Goal: Task Accomplishment & Management: Manage account settings

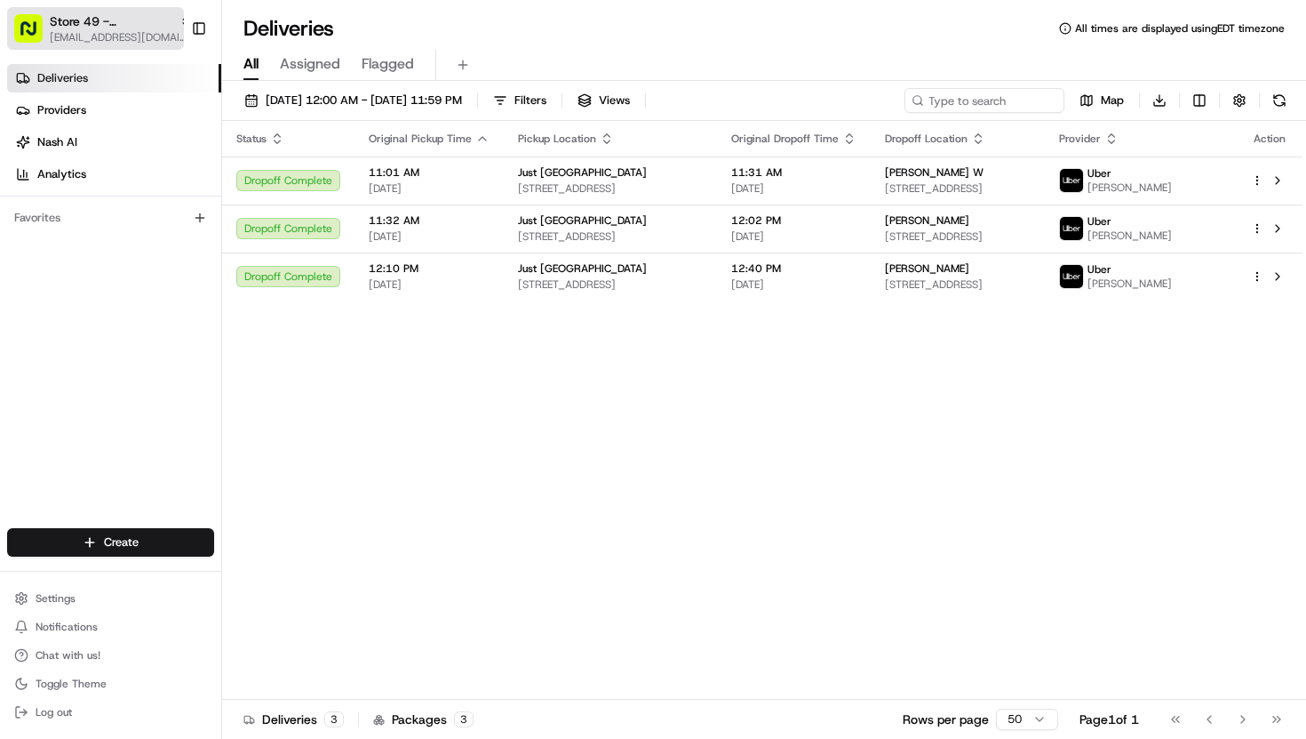
click at [123, 23] on span "Store 49 - [GEOGRAPHIC_DATA] (Just Salad)" at bounding box center [111, 21] width 123 height 18
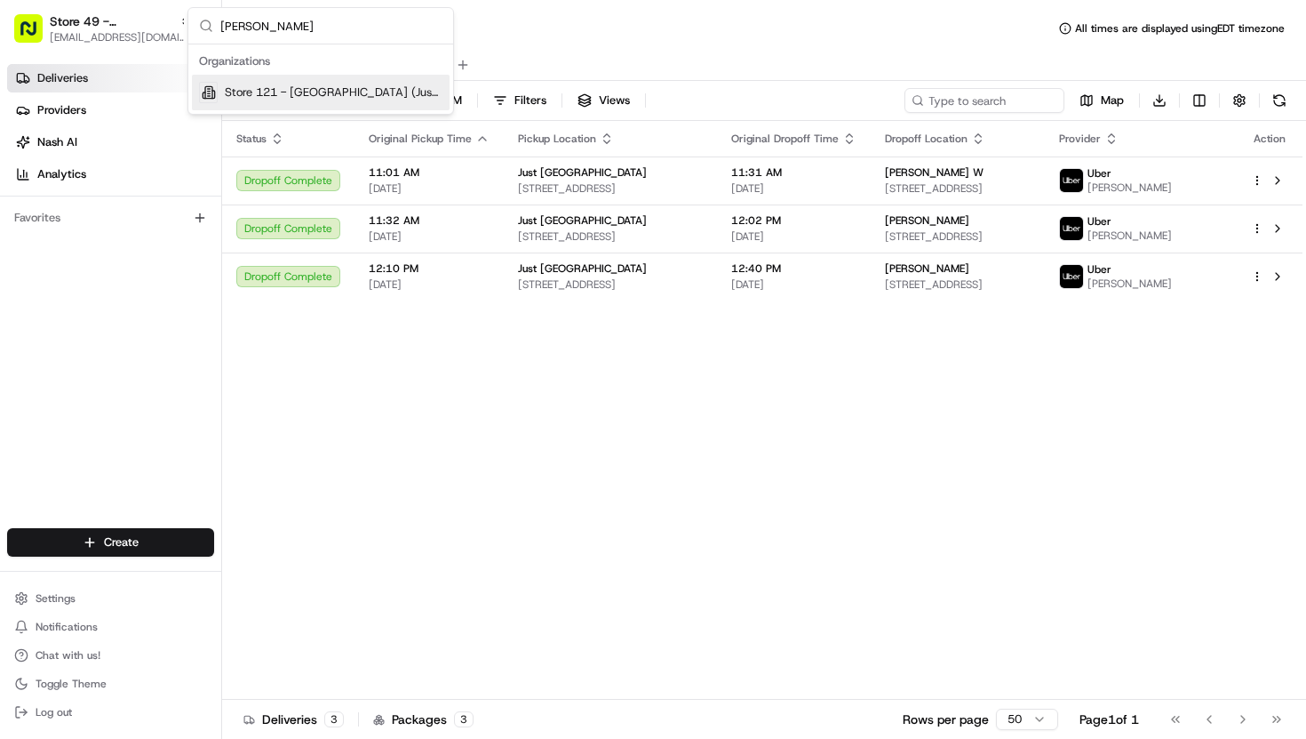
type input "[PERSON_NAME]"
click at [265, 92] on span "Store 121 - [GEOGRAPHIC_DATA] (Just Salad)" at bounding box center [334, 92] width 218 height 16
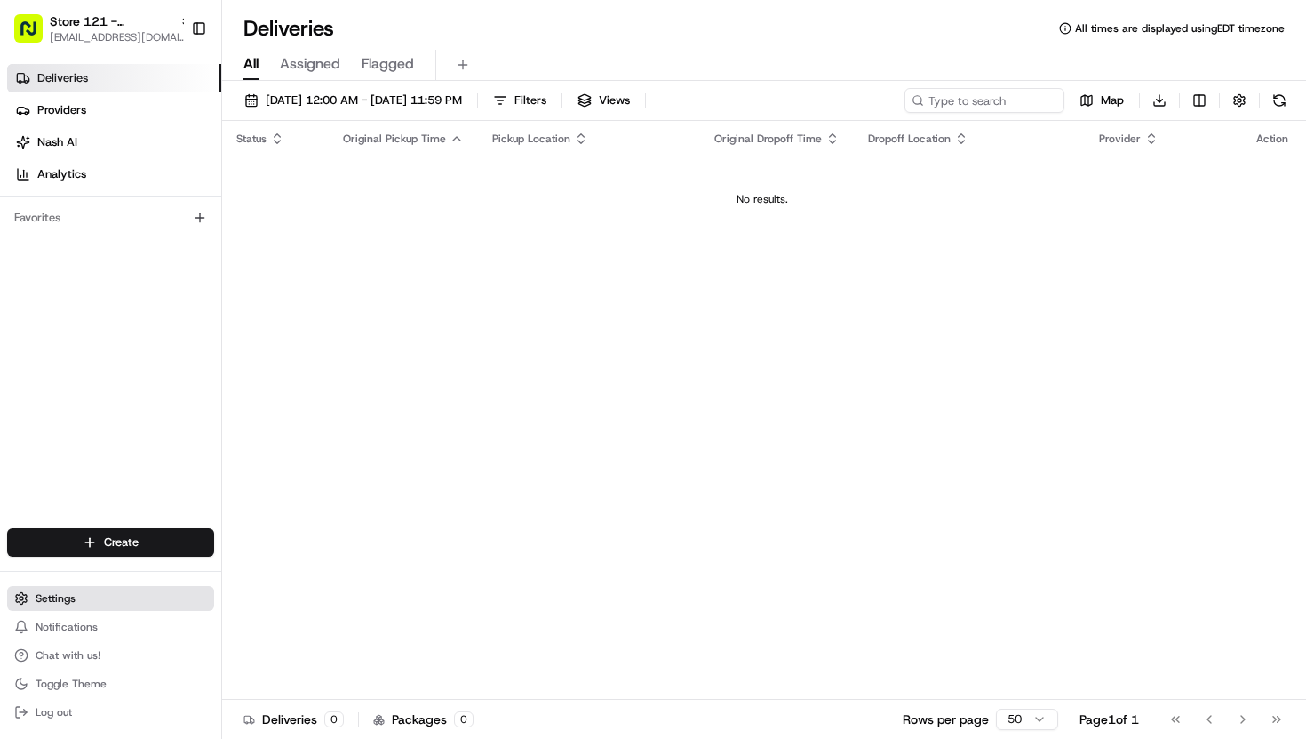
click at [36, 606] on button "Settings" at bounding box center [110, 598] width 207 height 25
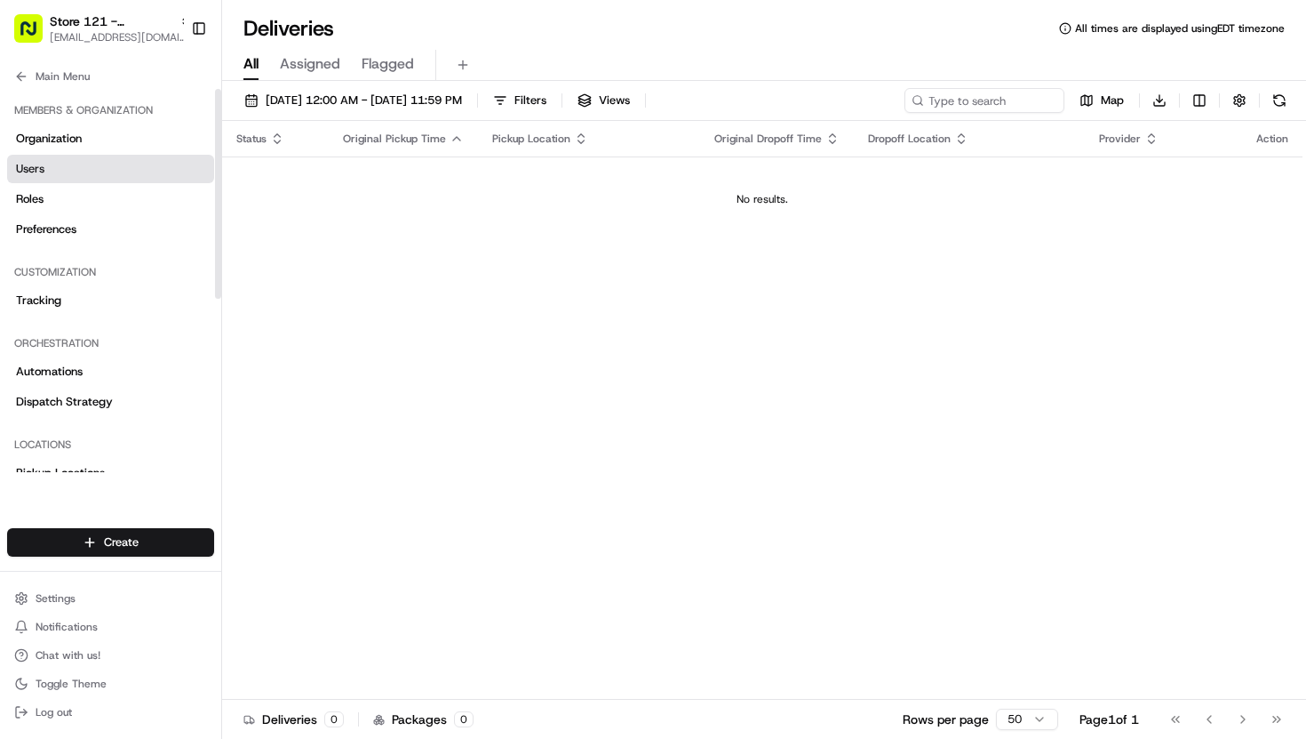
click at [37, 163] on span "Users" at bounding box center [30, 169] width 28 height 16
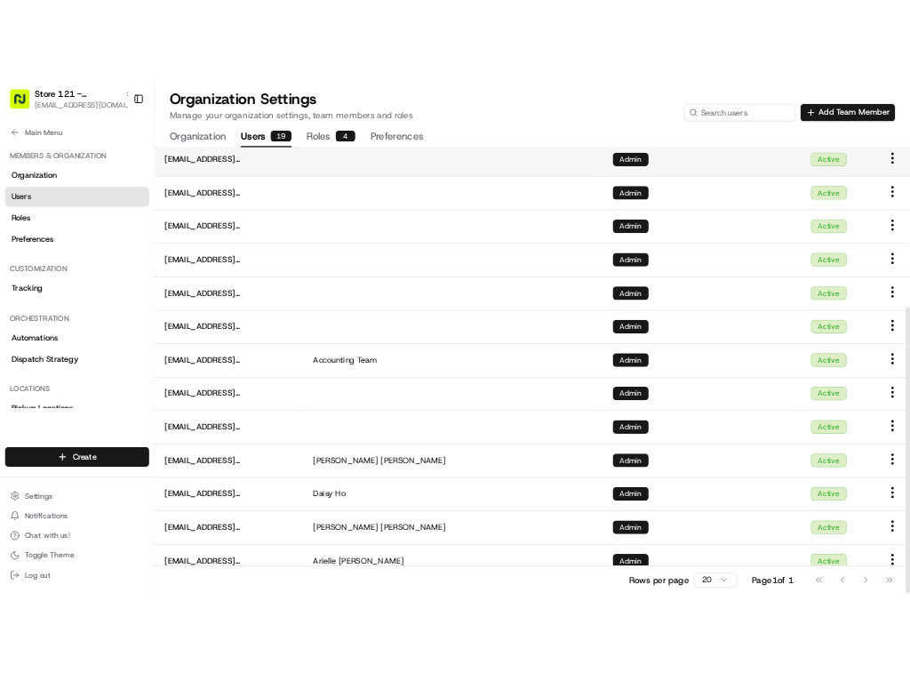
scroll to position [355, 0]
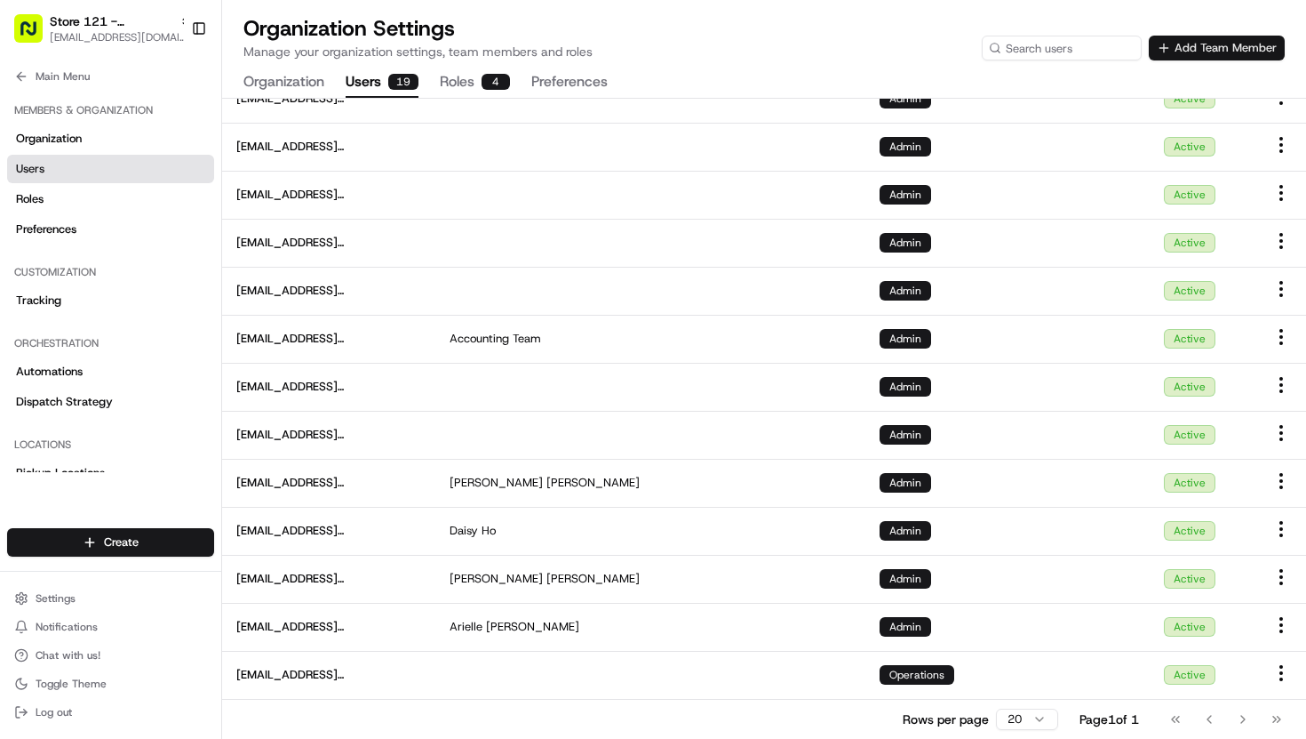
click at [1189, 49] on button "Add Team Member" at bounding box center [1217, 48] width 136 height 25
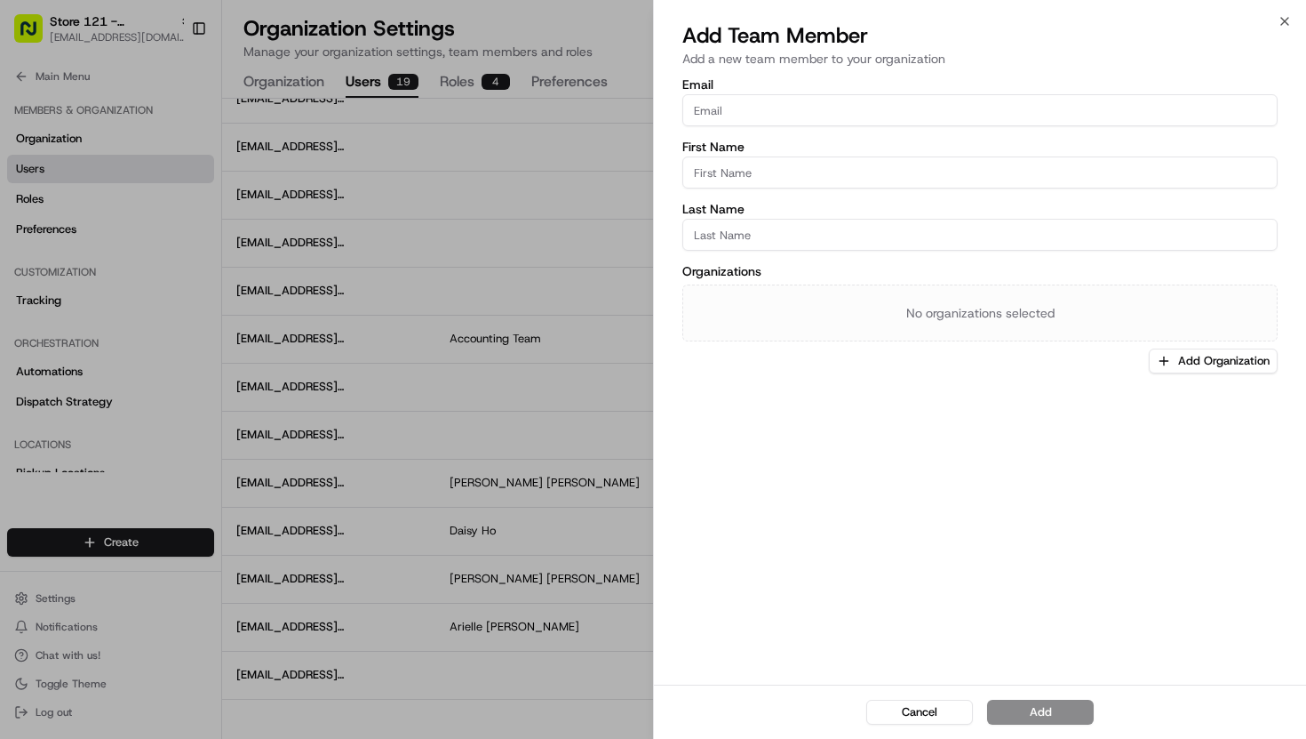
click at [877, 104] on input "Email" at bounding box center [980, 110] width 595 height 32
type input "[EMAIL_ADDRESS][DOMAIN_NAME]"
type input "Cherry"
type input "Hill"
click at [1134, 362] on div "Organizations No organizations selected Add Organization" at bounding box center [980, 319] width 595 height 108
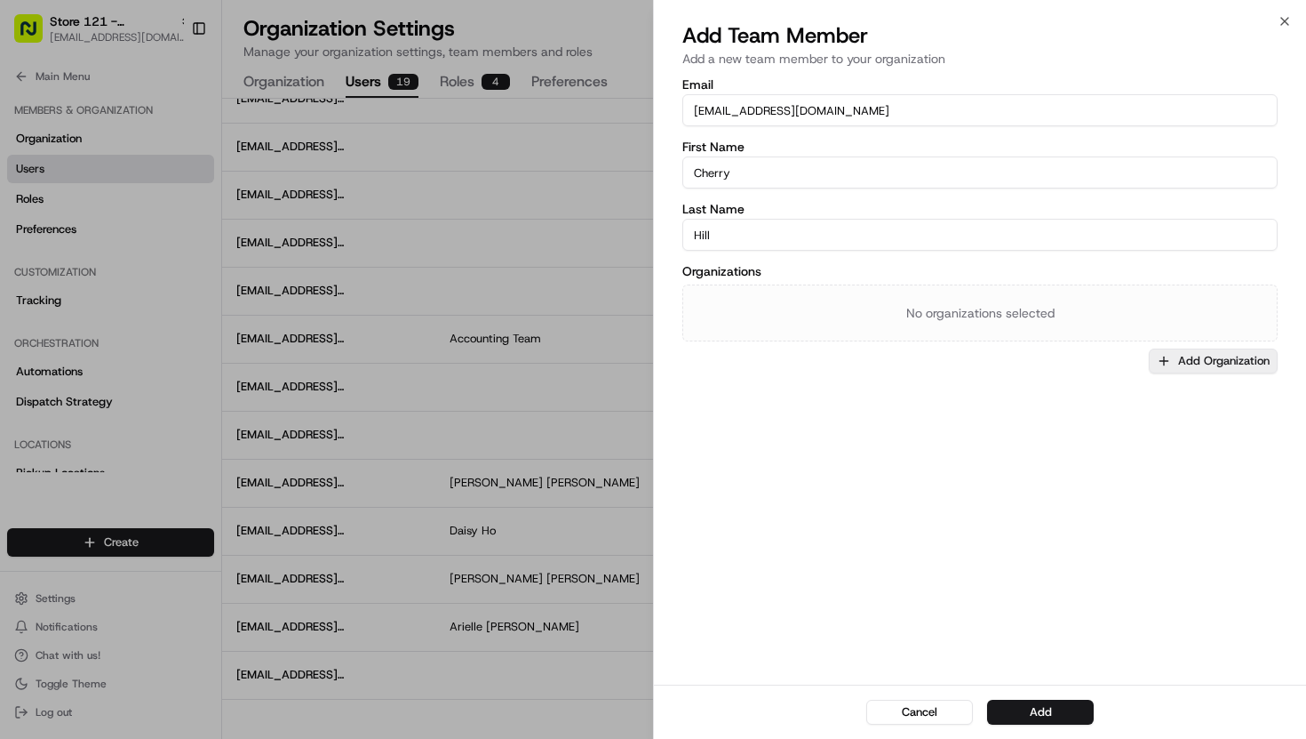
click at [1159, 362] on icon "button" at bounding box center [1164, 361] width 14 height 14
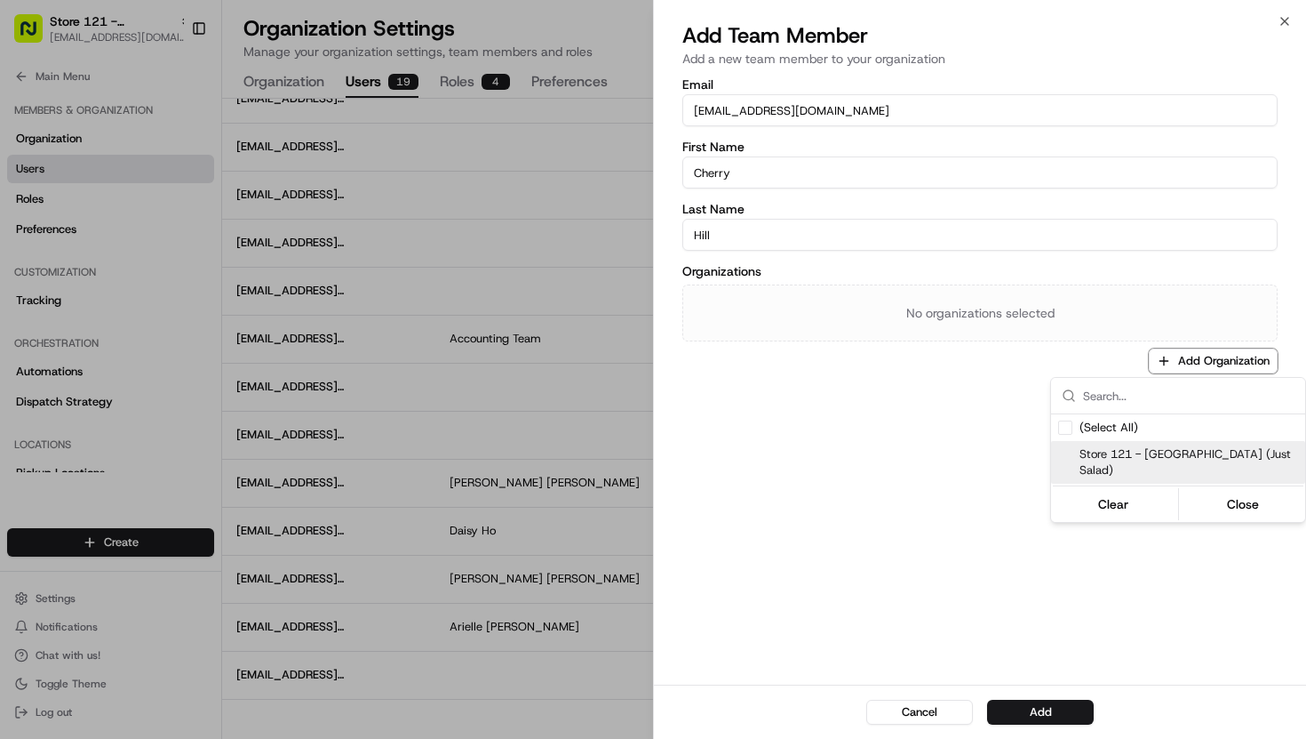
click at [1151, 450] on span "Store 121 - [GEOGRAPHIC_DATA] (Just Salad)" at bounding box center [1189, 462] width 219 height 32
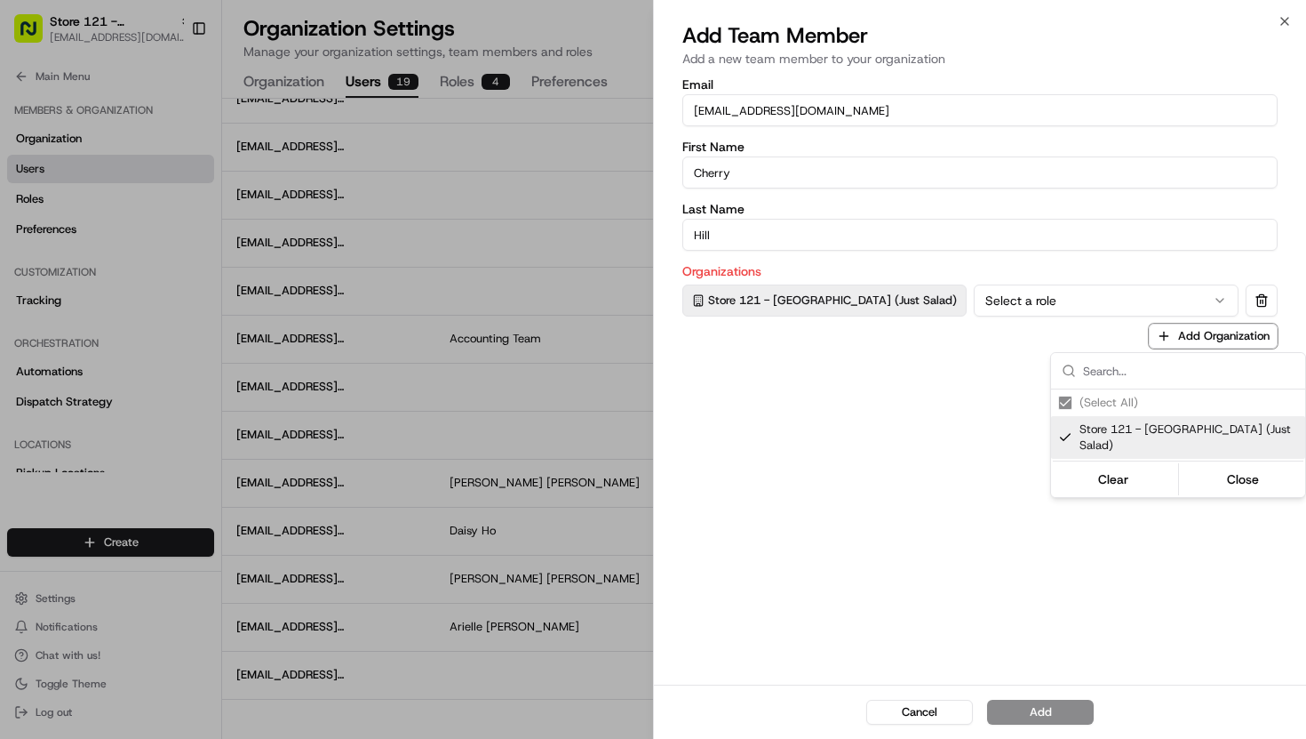
click at [979, 289] on div at bounding box center [653, 369] width 1306 height 739
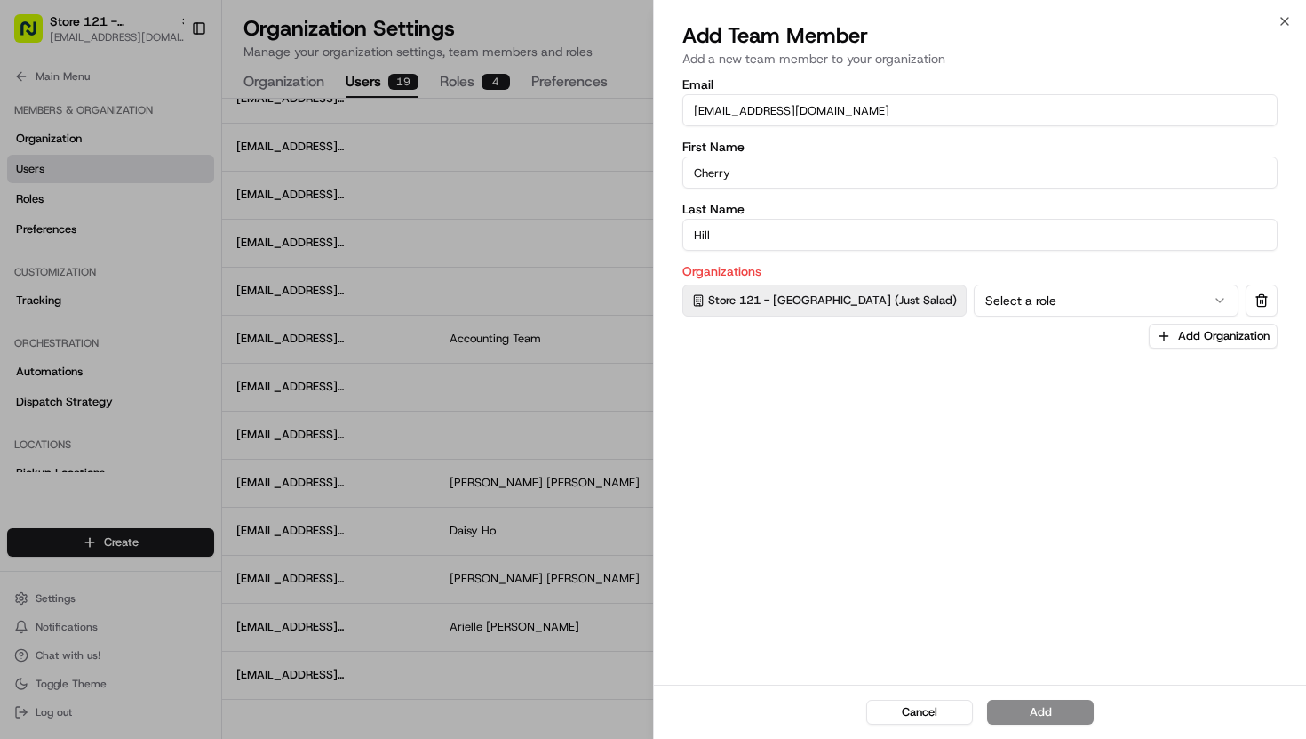
click at [983, 304] on button "Select a role" at bounding box center [1106, 300] width 265 height 32
click at [1057, 714] on button "Add" at bounding box center [1040, 711] width 107 height 25
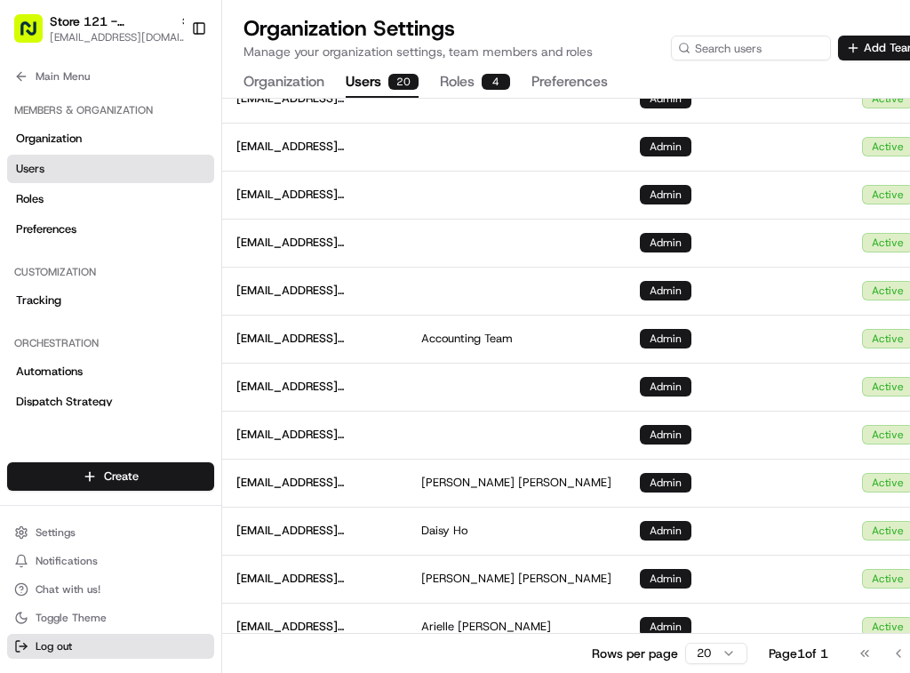
click at [49, 644] on span "Log out" at bounding box center [54, 646] width 36 height 14
